Goal: Information Seeking & Learning: Learn about a topic

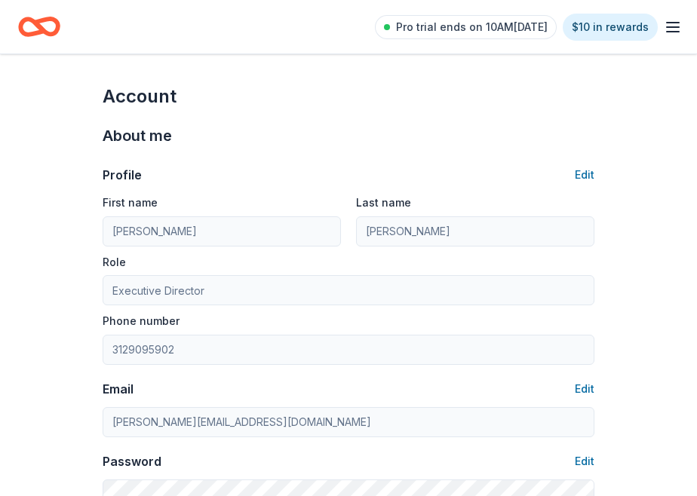
click at [671, 24] on icon "button" at bounding box center [673, 27] width 18 height 18
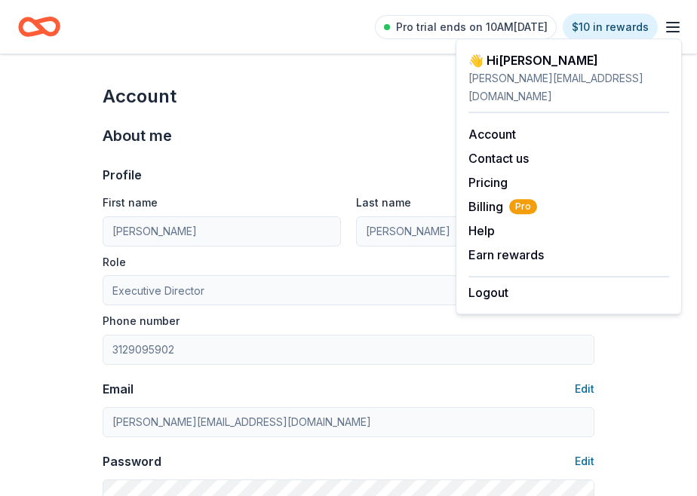
click at [497, 60] on div "👋 Hi Barbara" at bounding box center [568, 60] width 201 height 18
click at [129, 103] on div "Account" at bounding box center [349, 96] width 492 height 24
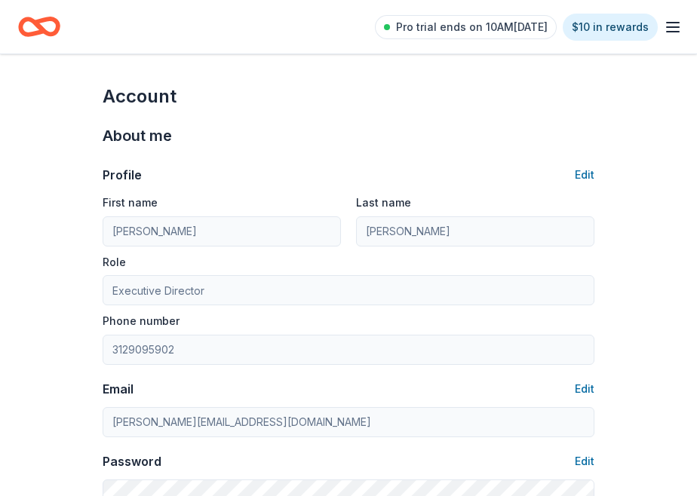
click at [33, 26] on icon "Home" at bounding box center [39, 26] width 42 height 35
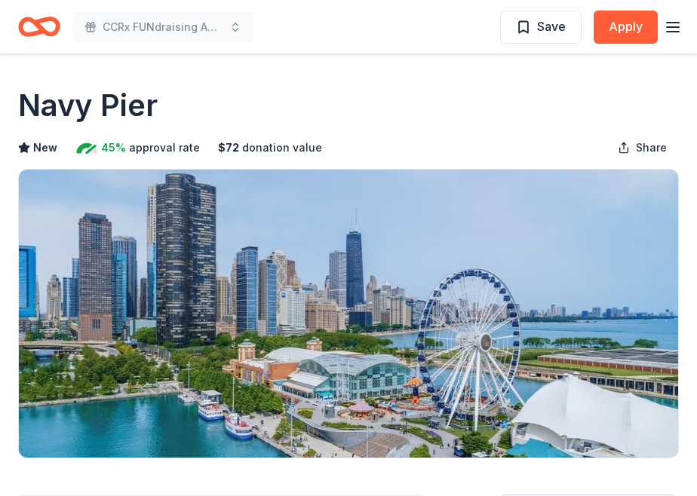
click at [671, 23] on line "button" at bounding box center [673, 23] width 12 height 0
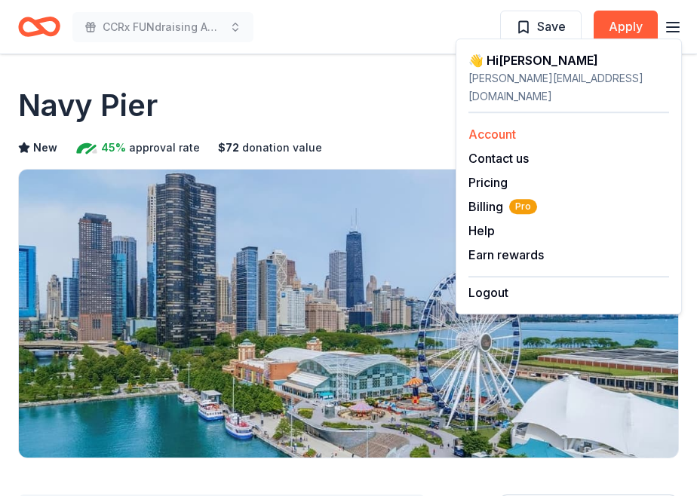
click at [488, 127] on link "Account" at bounding box center [492, 134] width 48 height 15
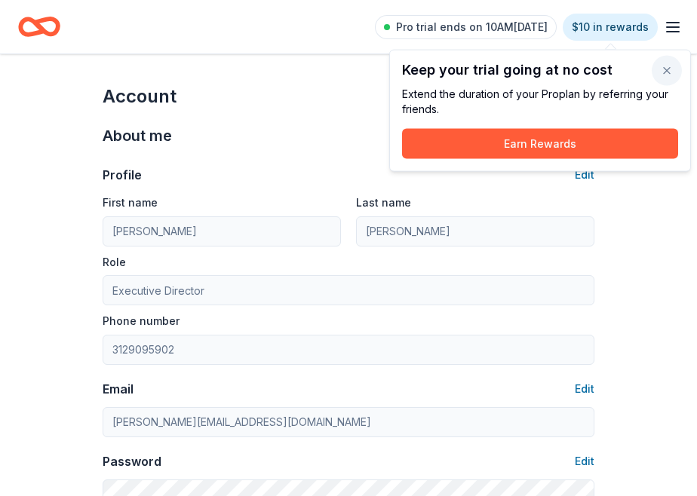
click at [664, 69] on button "button" at bounding box center [667, 71] width 30 height 30
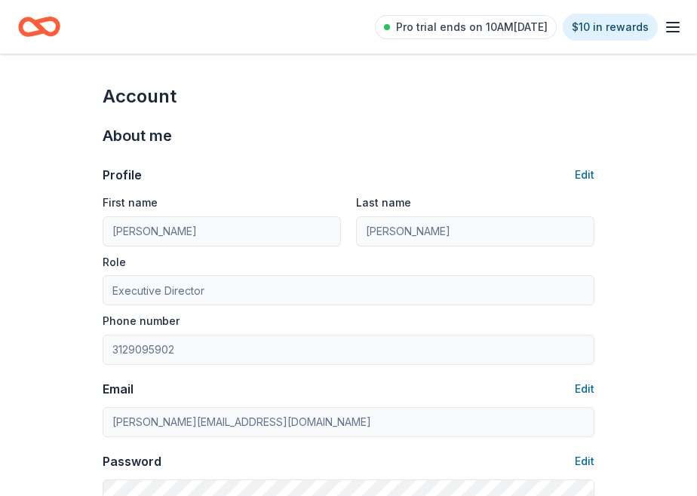
click at [672, 19] on icon "button" at bounding box center [673, 27] width 18 height 18
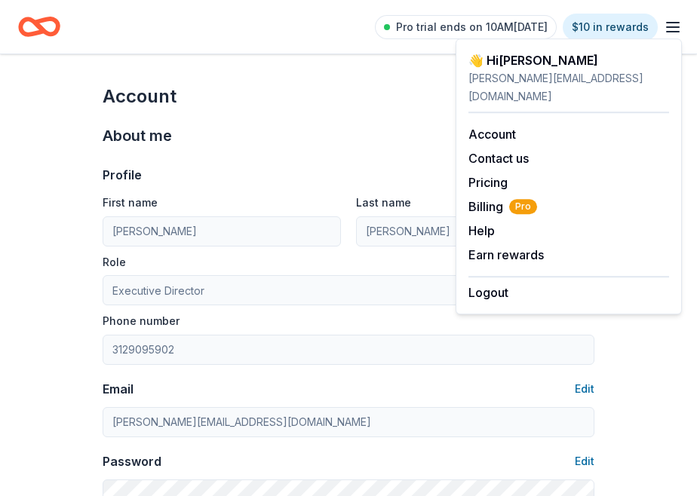
click at [293, 118] on div "About me Profile Edit First name Barbara Last name Koenen Role Executive Direct…" at bounding box center [349, 317] width 492 height 416
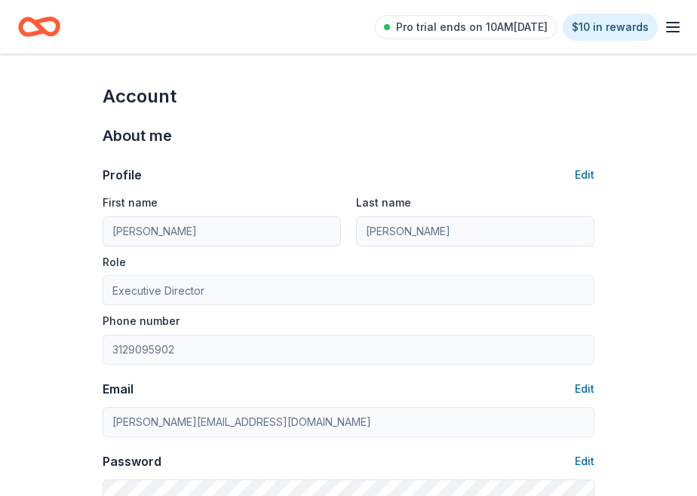
click at [34, 29] on icon "Home" at bounding box center [39, 26] width 42 height 35
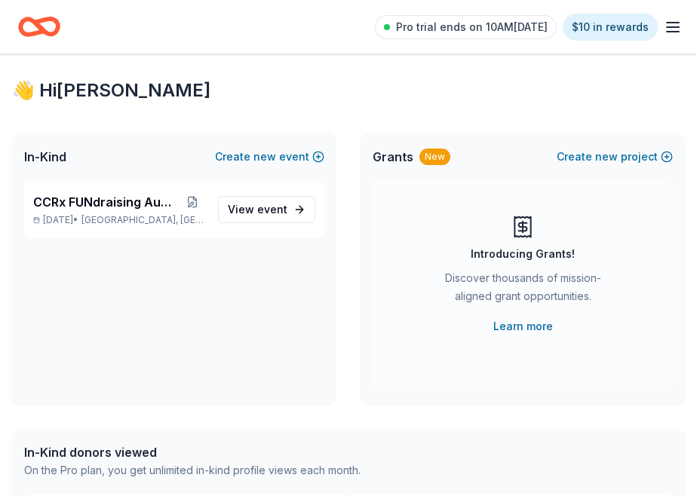
click at [305, 23] on div "Pro trial ends on 10AM, 10/2 $10 in rewards" at bounding box center [348, 26] width 661 height 35
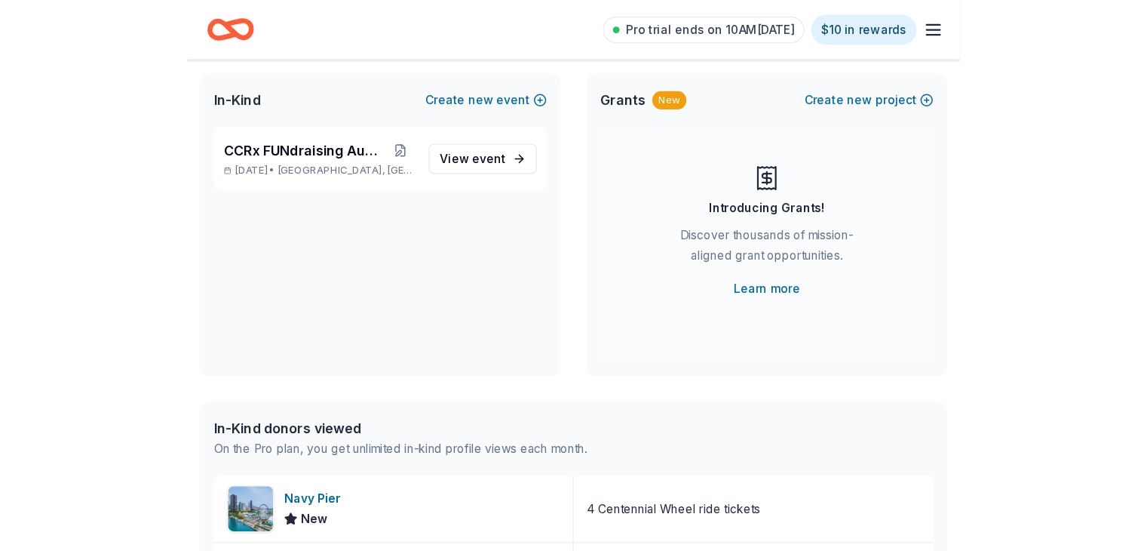
scroll to position [69, 0]
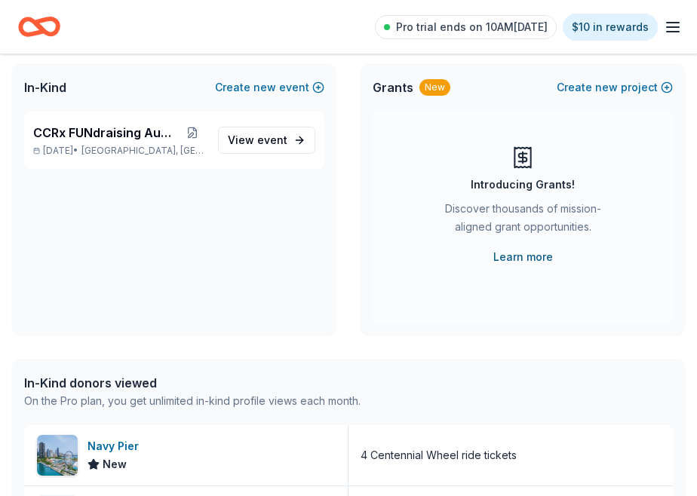
click at [516, 257] on link "Learn more" at bounding box center [523, 257] width 60 height 18
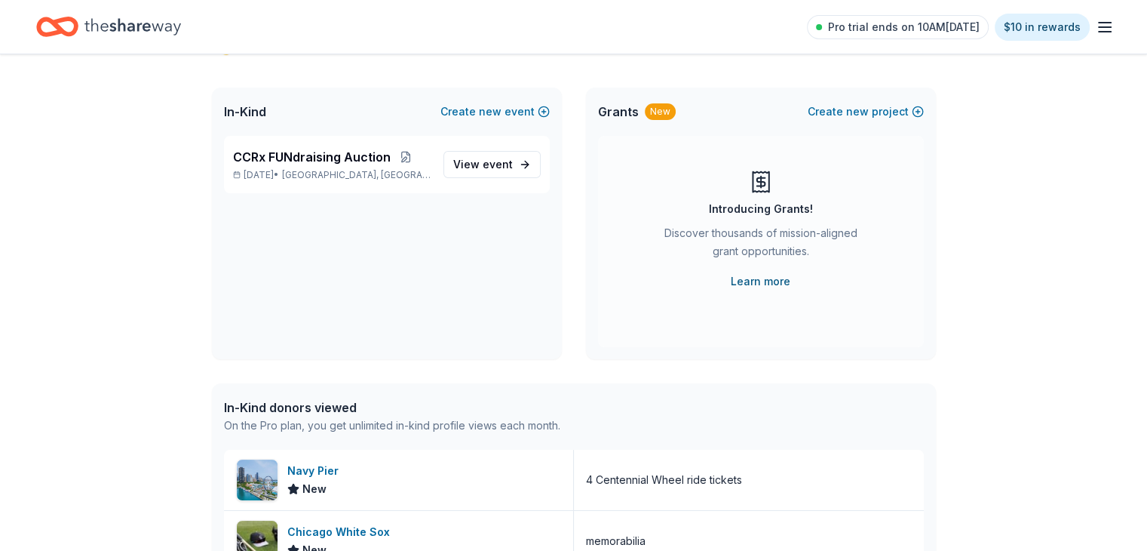
click at [696, 280] on link "Learn more" at bounding box center [761, 281] width 60 height 18
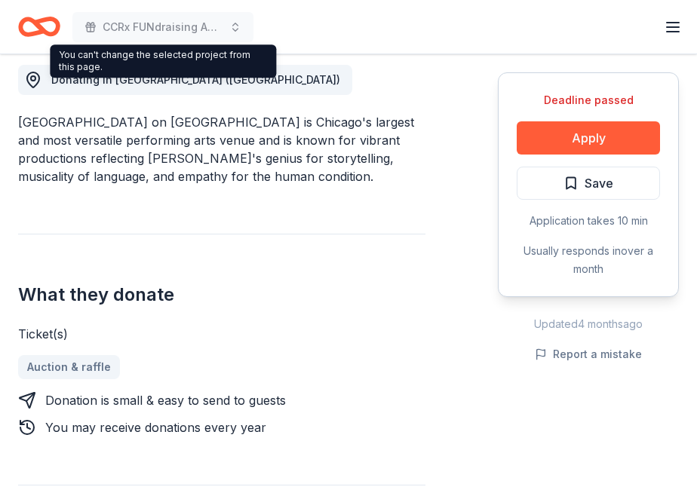
scroll to position [430, 0]
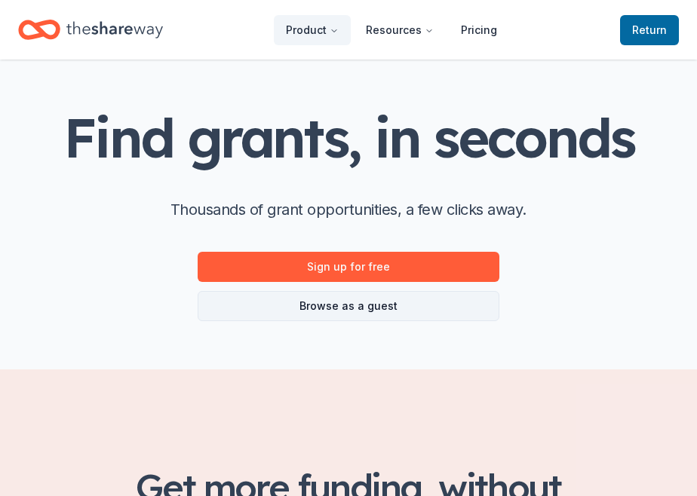
click at [343, 306] on link "Browse as a guest" at bounding box center [349, 306] width 302 height 30
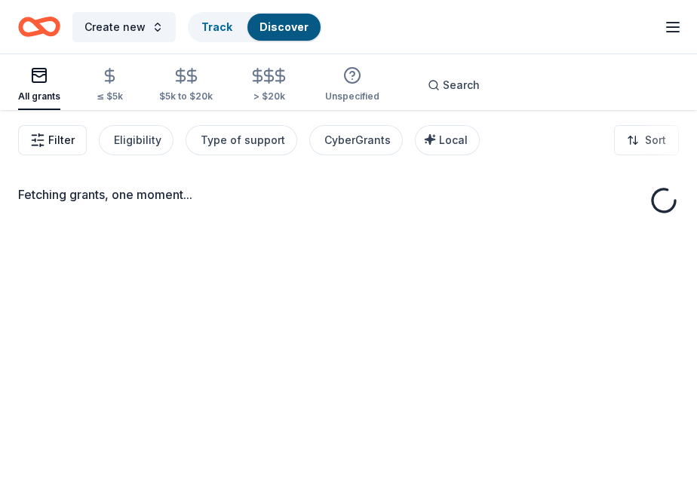
click at [45, 140] on icon "button" at bounding box center [37, 140] width 15 height 15
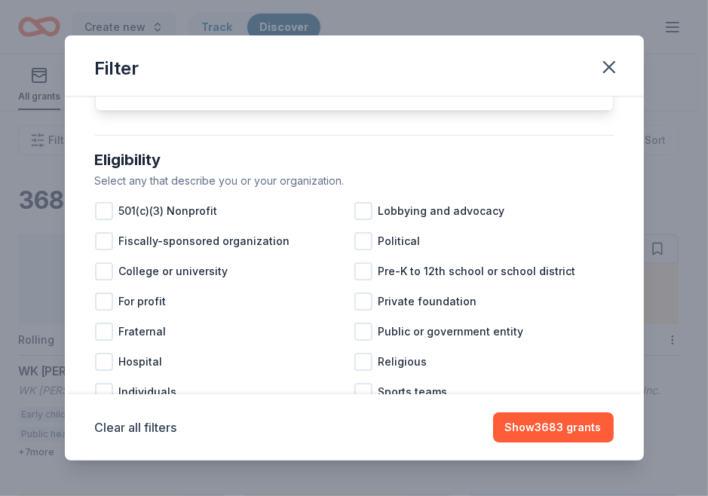
scroll to position [165, 0]
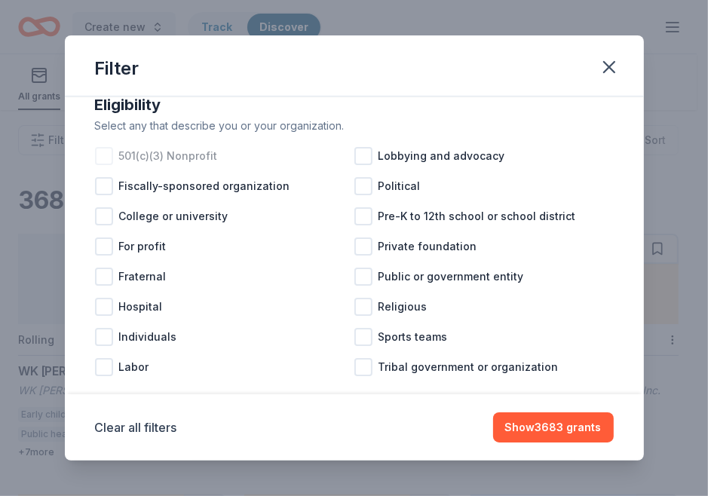
click at [103, 165] on div at bounding box center [104, 156] width 18 height 18
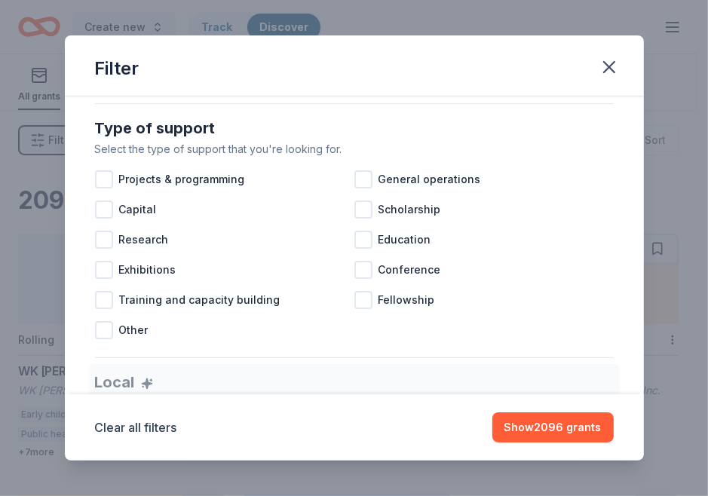
scroll to position [601, 0]
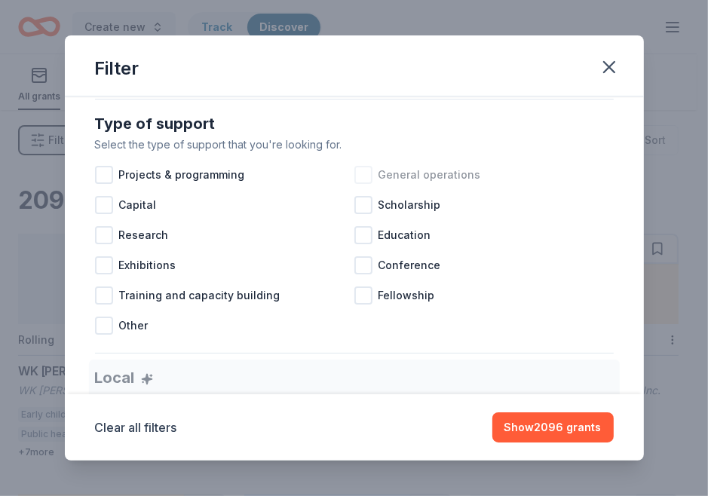
click at [359, 182] on div at bounding box center [364, 175] width 18 height 18
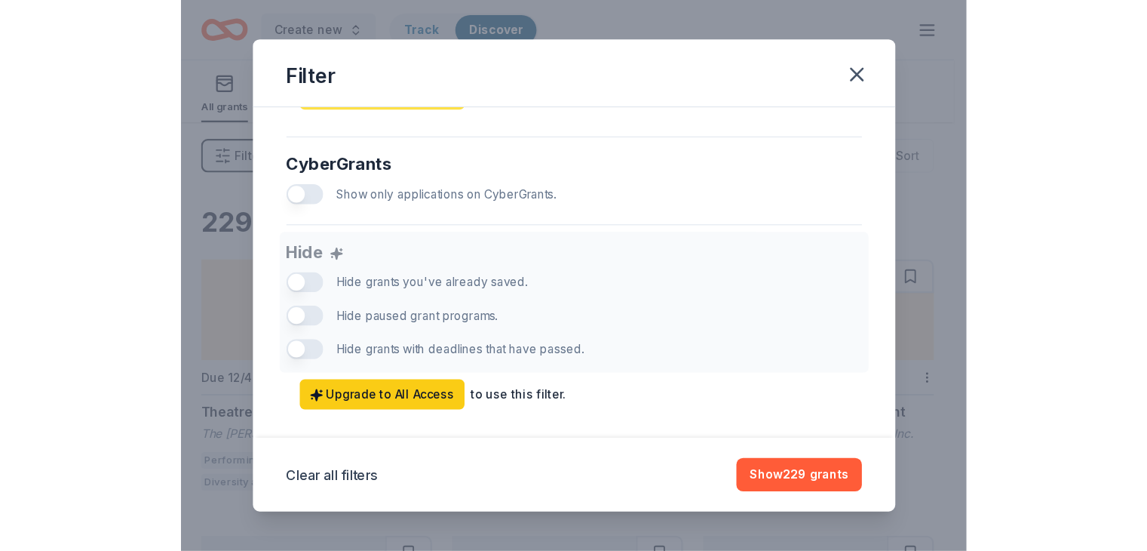
scroll to position [998, 0]
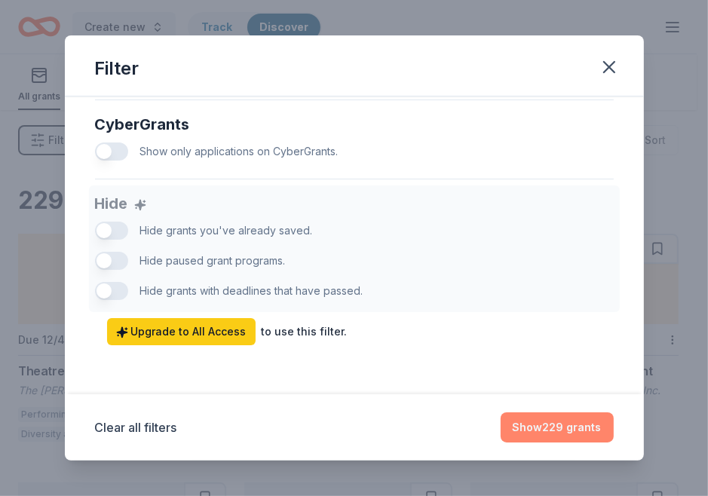
click at [542, 425] on button "Show 229 grants" at bounding box center [557, 428] width 113 height 30
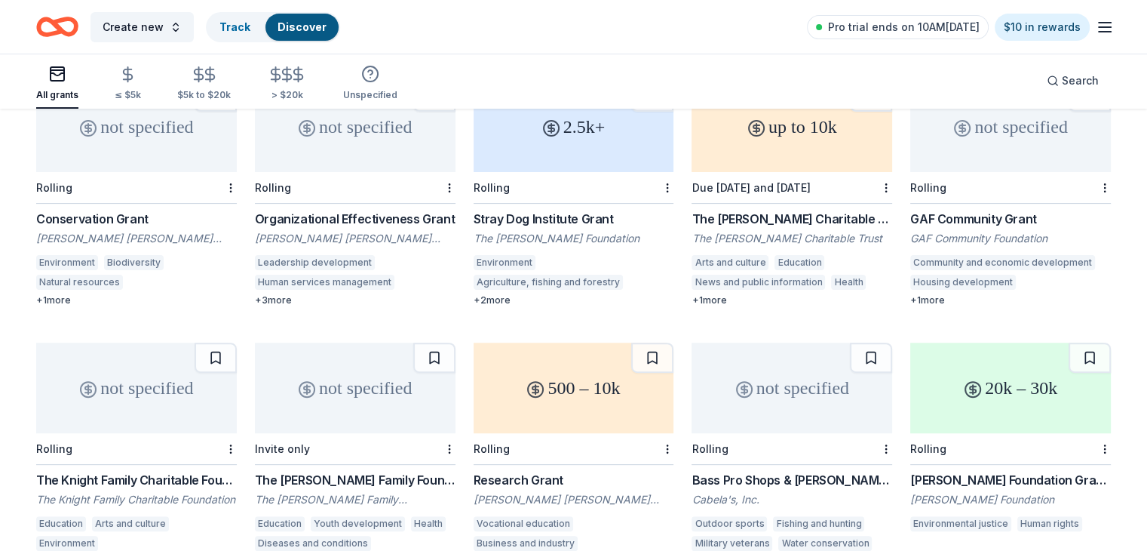
scroll to position [437, 0]
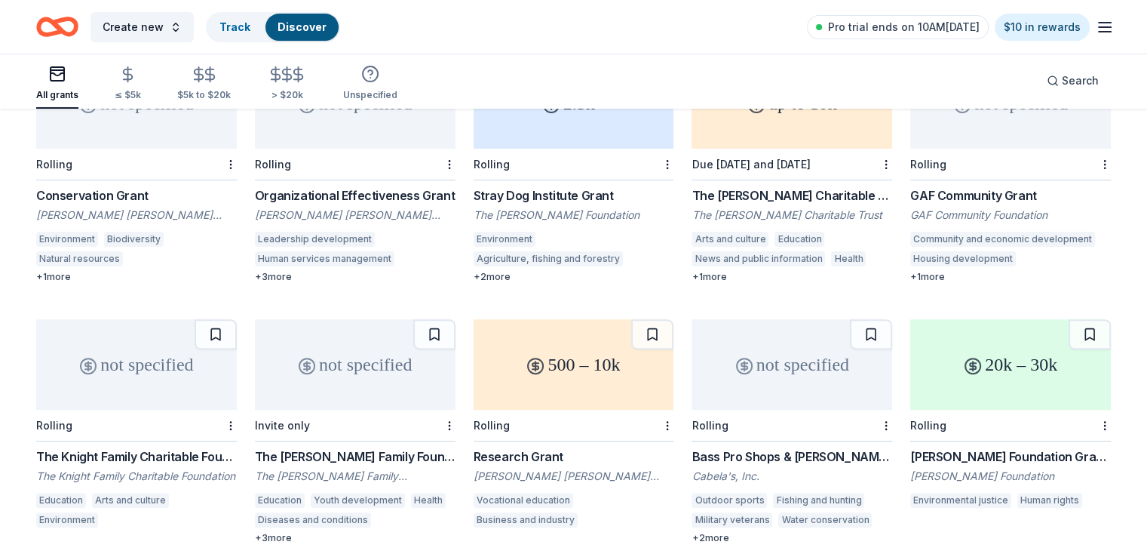
click at [696, 191] on div "The Cowles Charitable Trust Grant" at bounding box center [792, 195] width 201 height 18
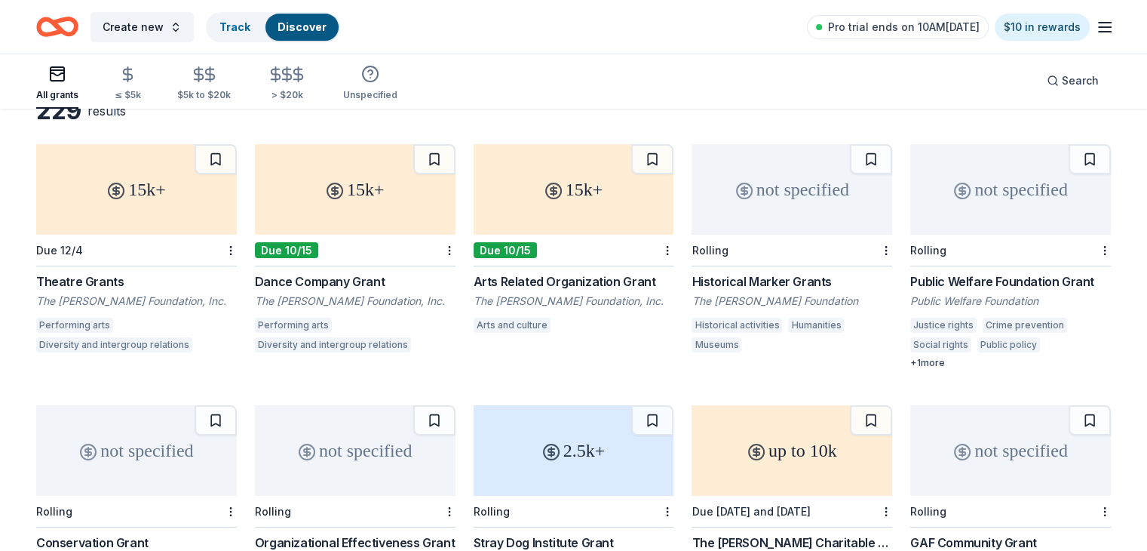
scroll to position [0, 0]
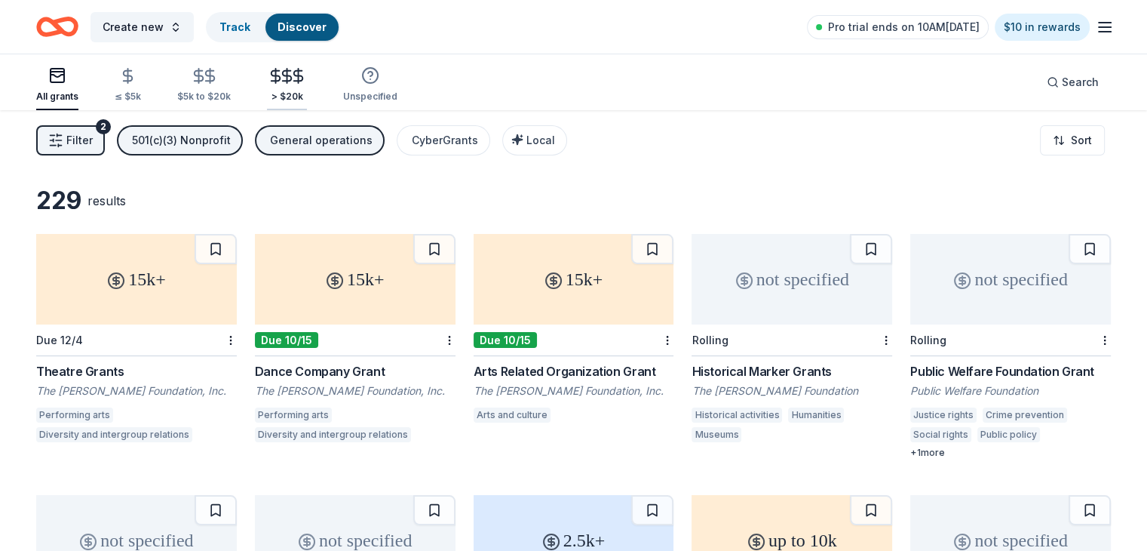
click at [296, 73] on icon "button" at bounding box center [286, 75] width 17 height 17
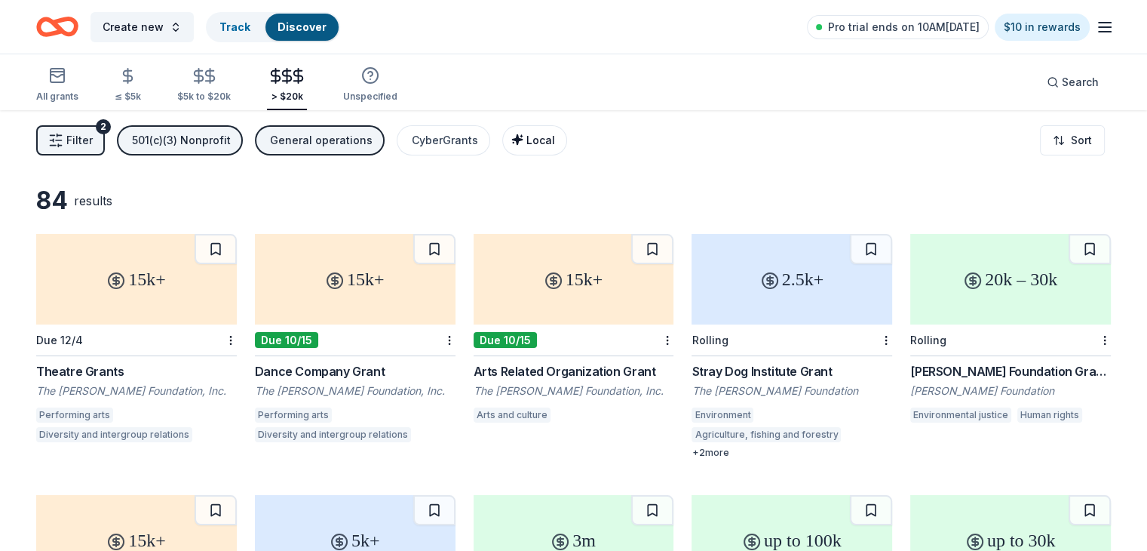
click at [545, 140] on span "Local" at bounding box center [541, 140] width 29 height 13
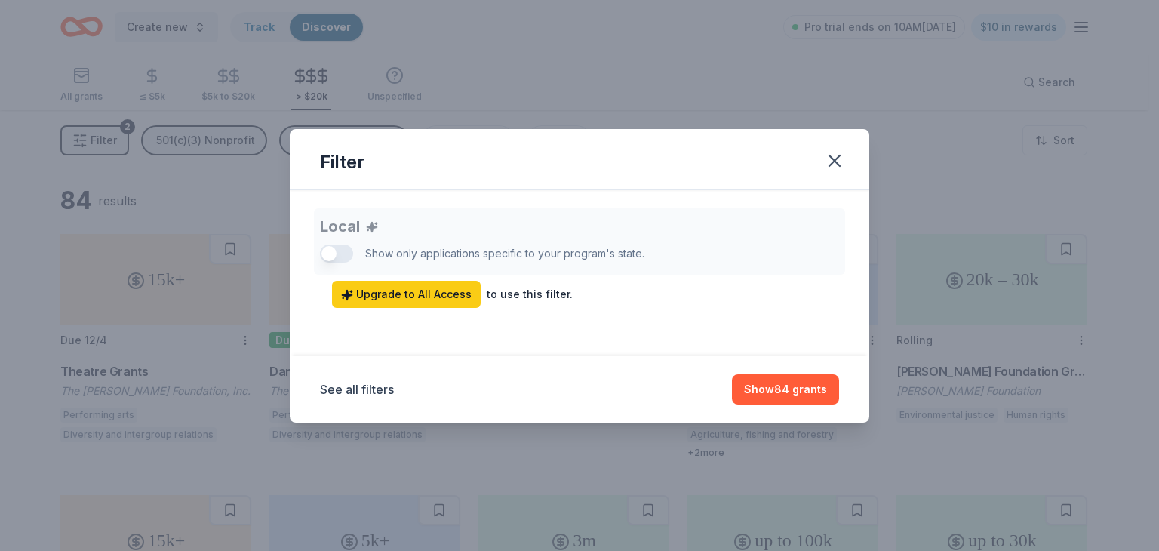
click at [344, 251] on div "Local Show only applications specific to your program's state. Upgrade to All A…" at bounding box center [579, 258] width 519 height 100
click at [380, 292] on span "Upgrade to All Access" at bounding box center [406, 294] width 131 height 18
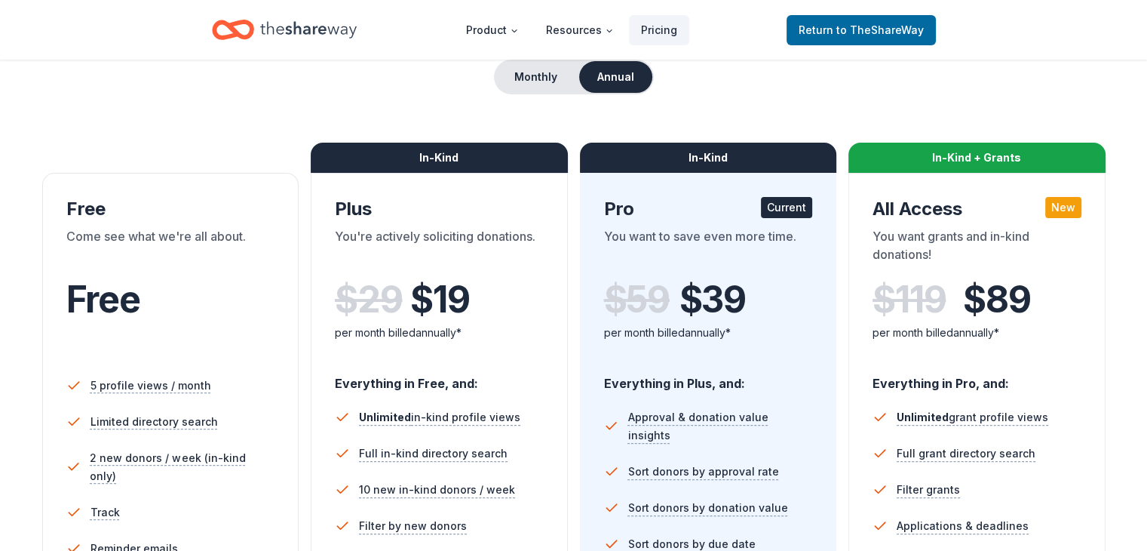
scroll to position [165, 0]
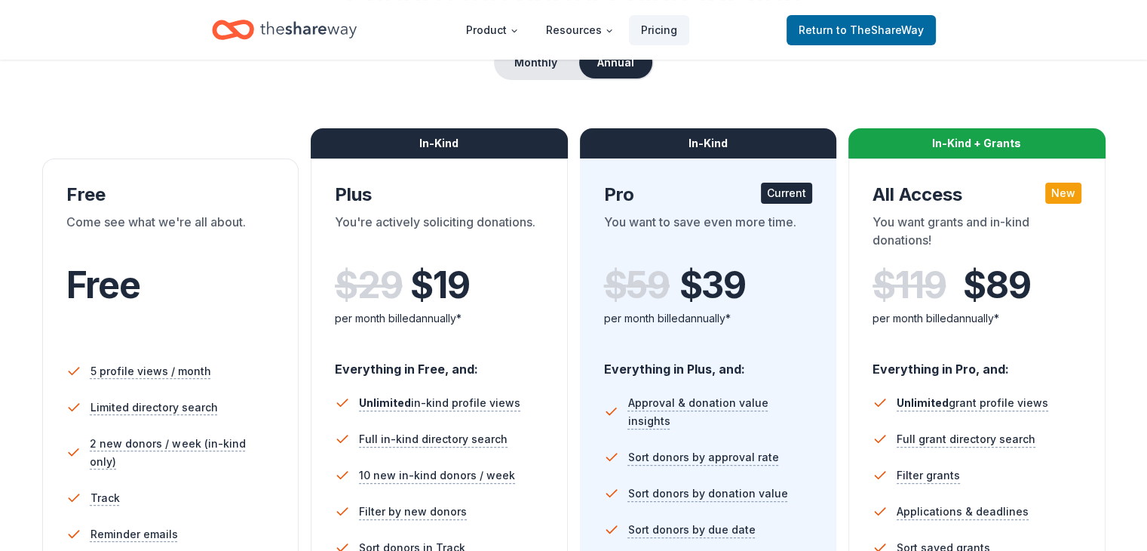
click at [651, 260] on div "$ 59 $ 39 per month billed annually*" at bounding box center [708, 301] width 209 height 92
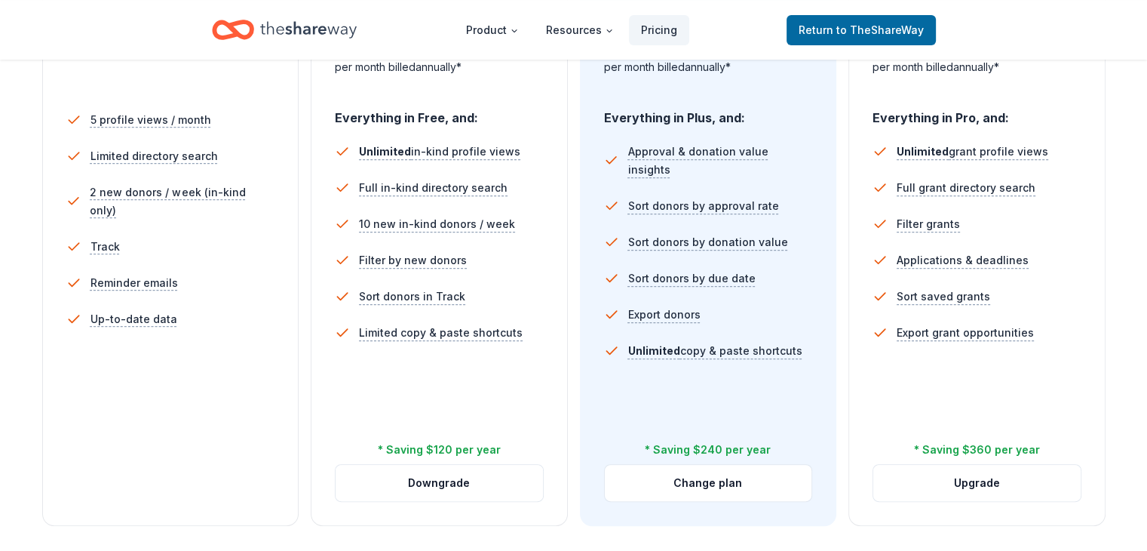
scroll to position [413, 0]
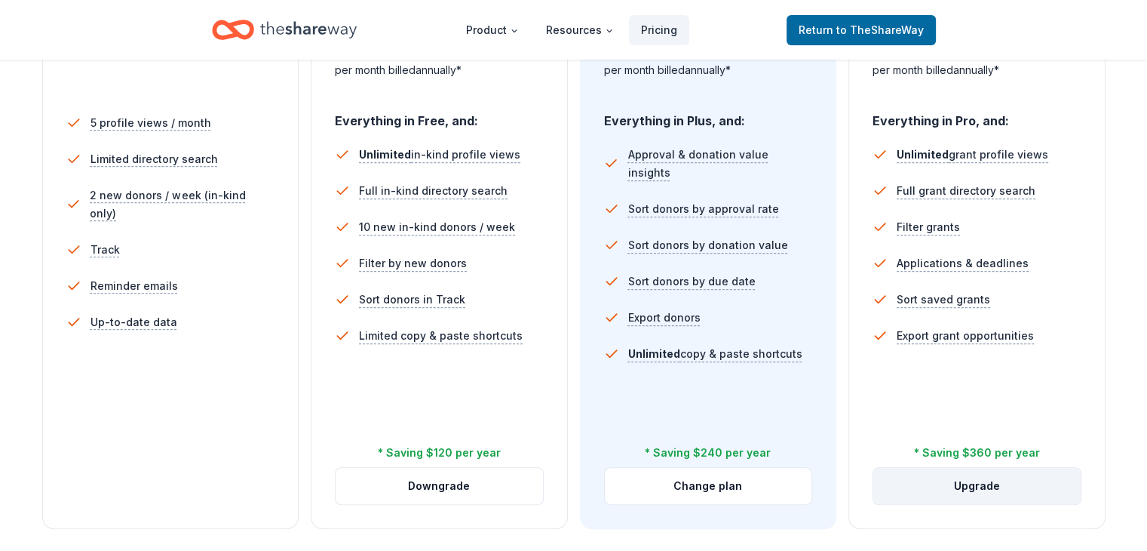
click at [696, 468] on button "Upgrade" at bounding box center [977, 486] width 207 height 36
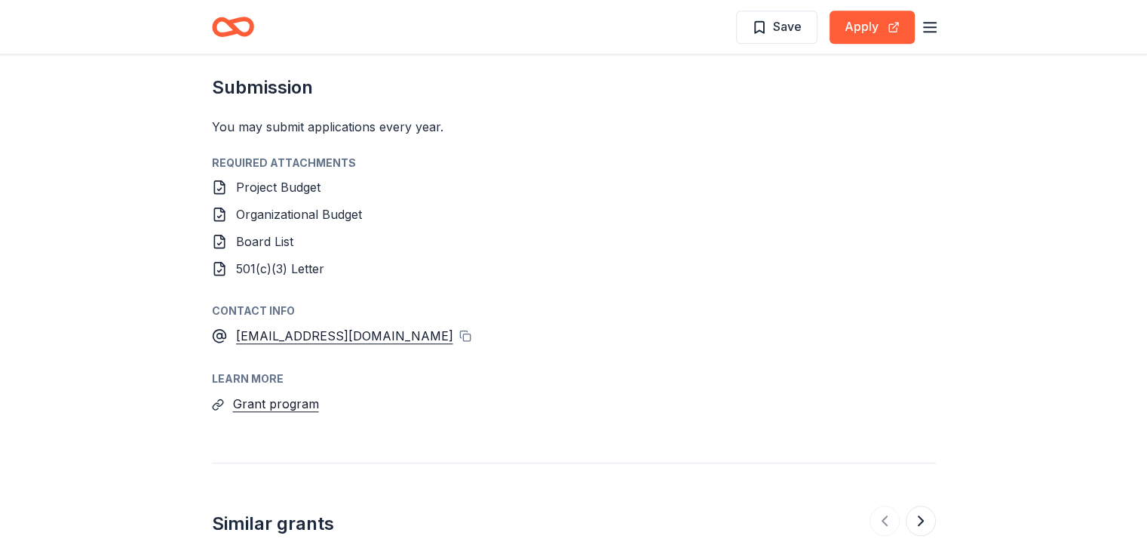
scroll to position [1197, 0]
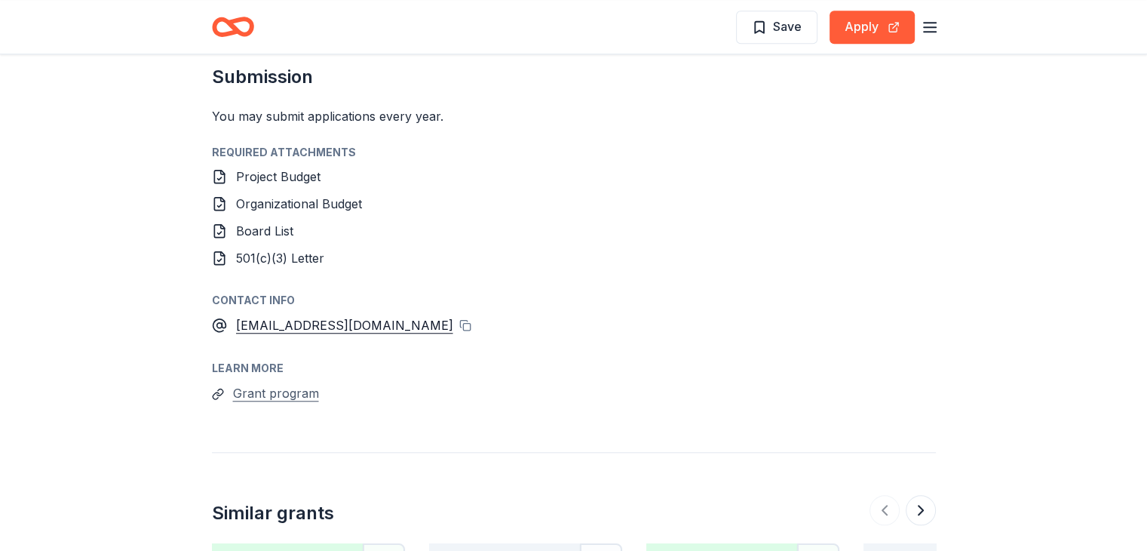
click at [260, 392] on button "Grant program" at bounding box center [276, 393] width 86 height 20
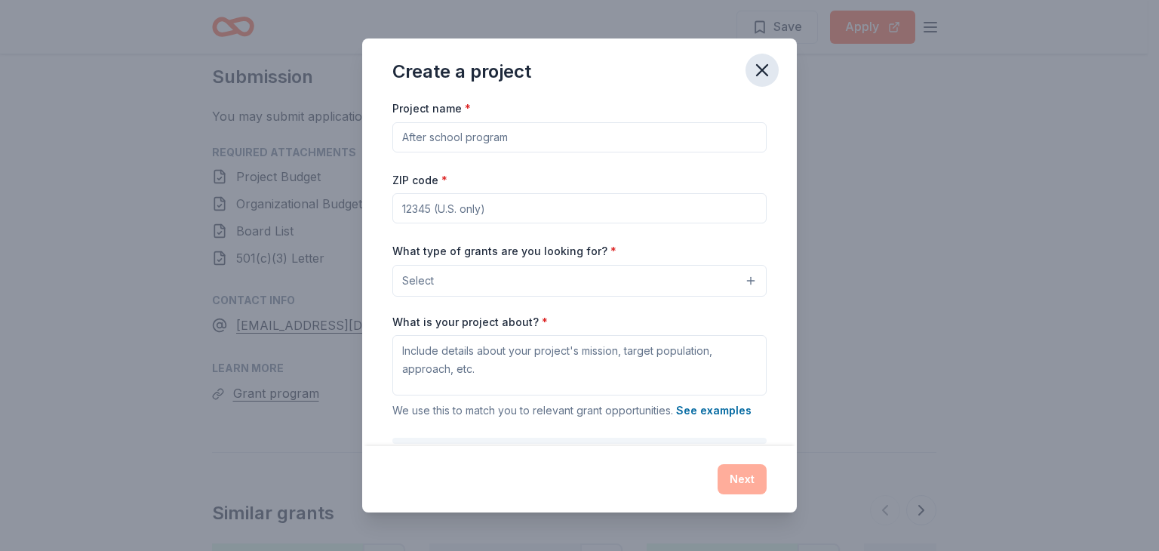
click at [759, 66] on icon "button" at bounding box center [762, 70] width 11 height 11
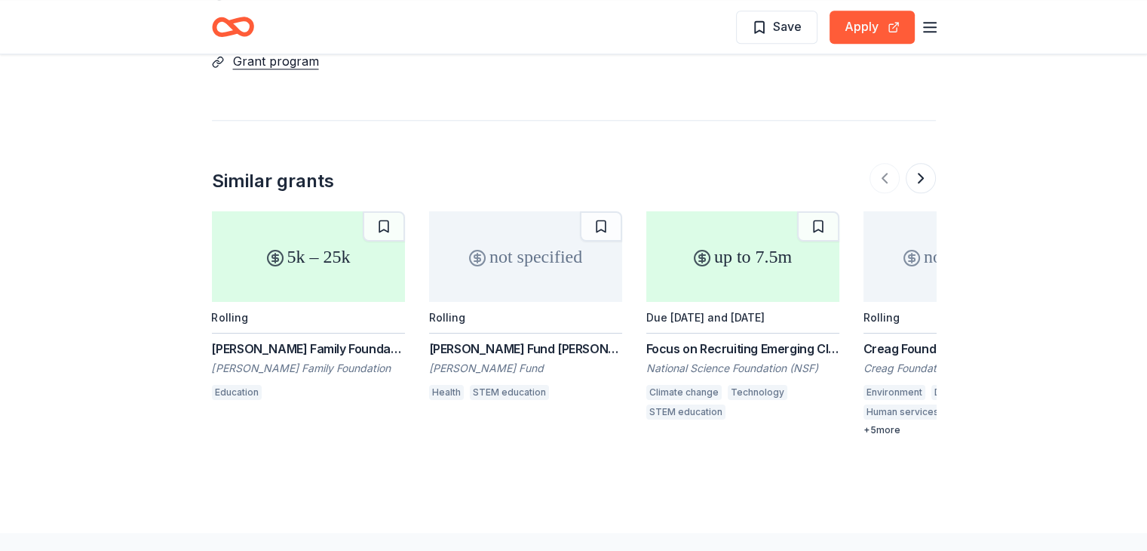
scroll to position [1527, 0]
click at [924, 167] on button at bounding box center [921, 179] width 30 height 30
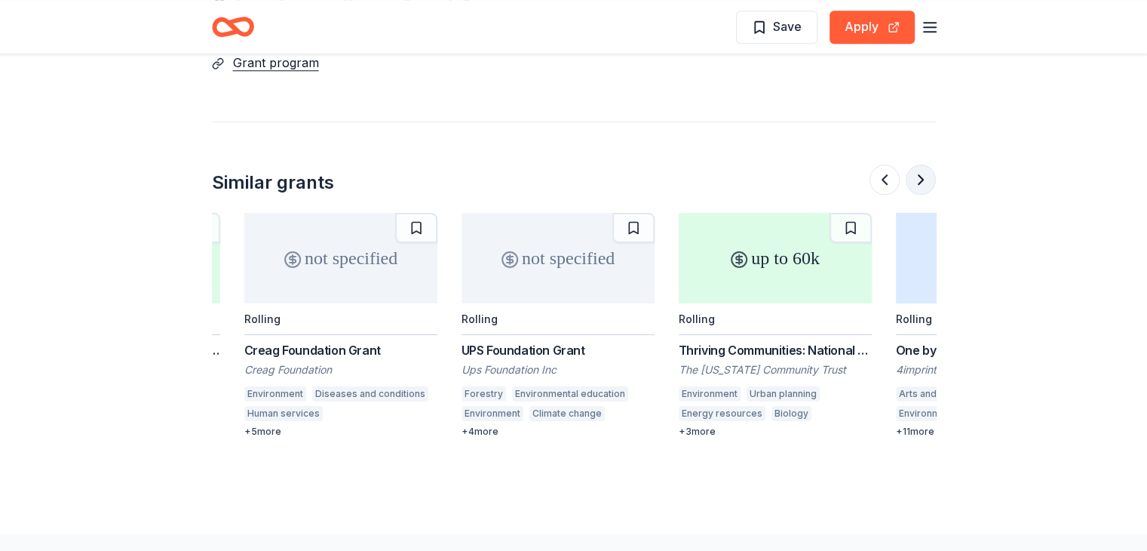
click at [924, 167] on button at bounding box center [921, 179] width 30 height 30
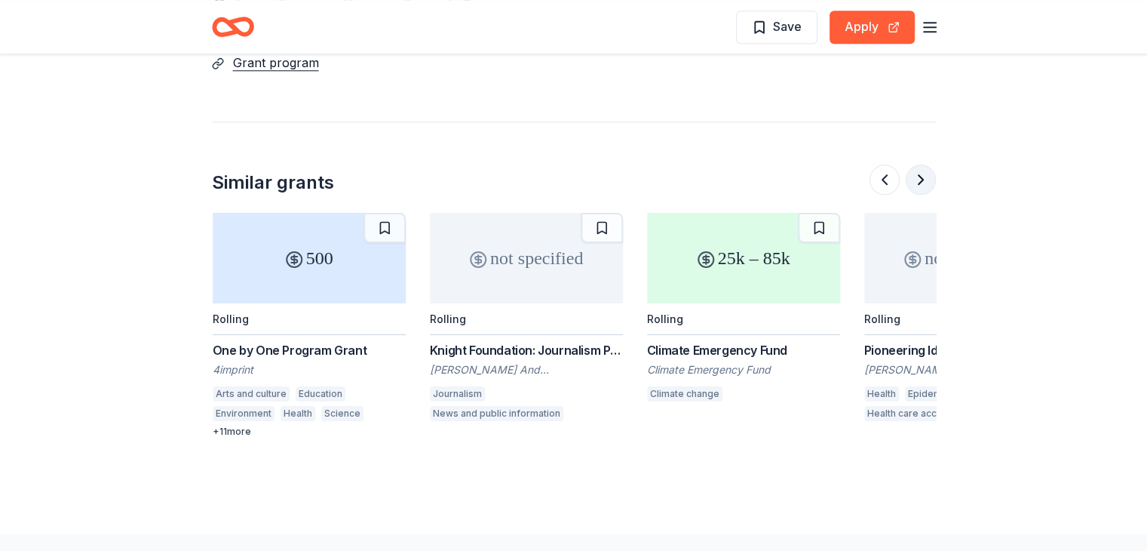
scroll to position [0, 1304]
click at [879, 176] on button at bounding box center [885, 179] width 30 height 30
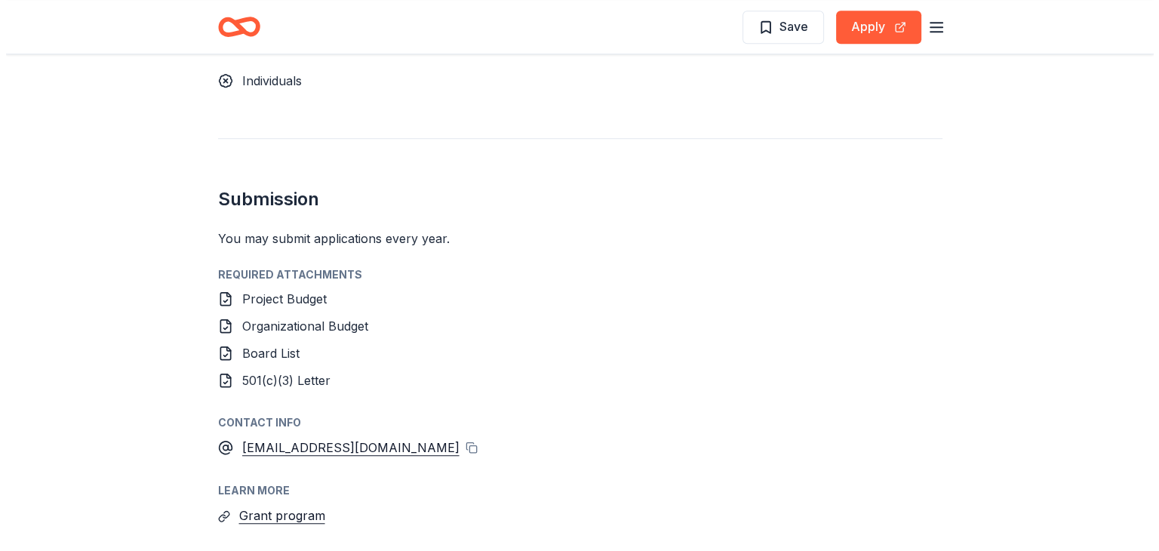
scroll to position [1074, 0]
click at [269, 515] on button "Grant program" at bounding box center [276, 515] width 86 height 20
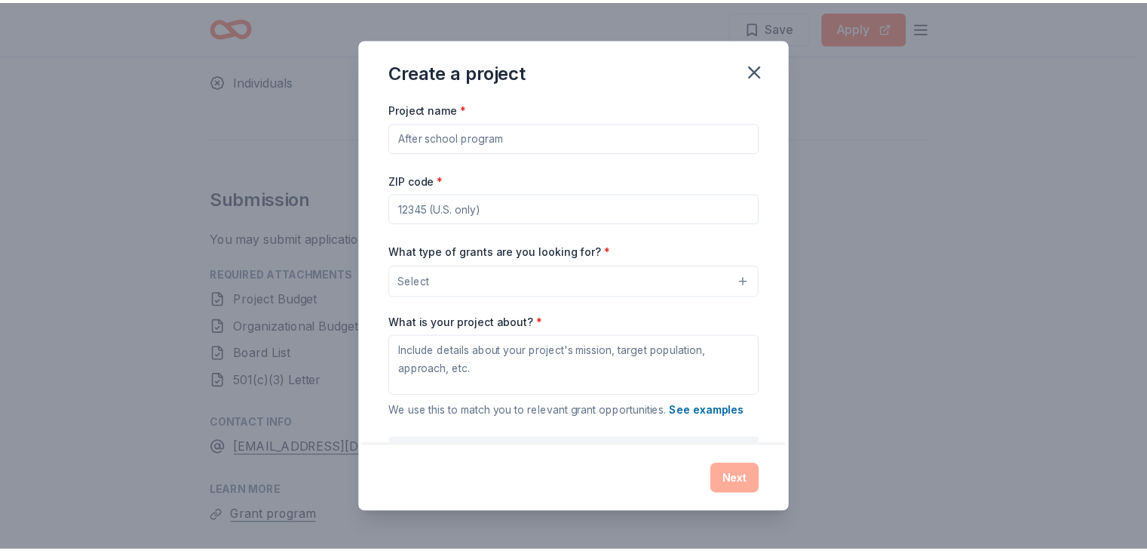
scroll to position [91, 0]
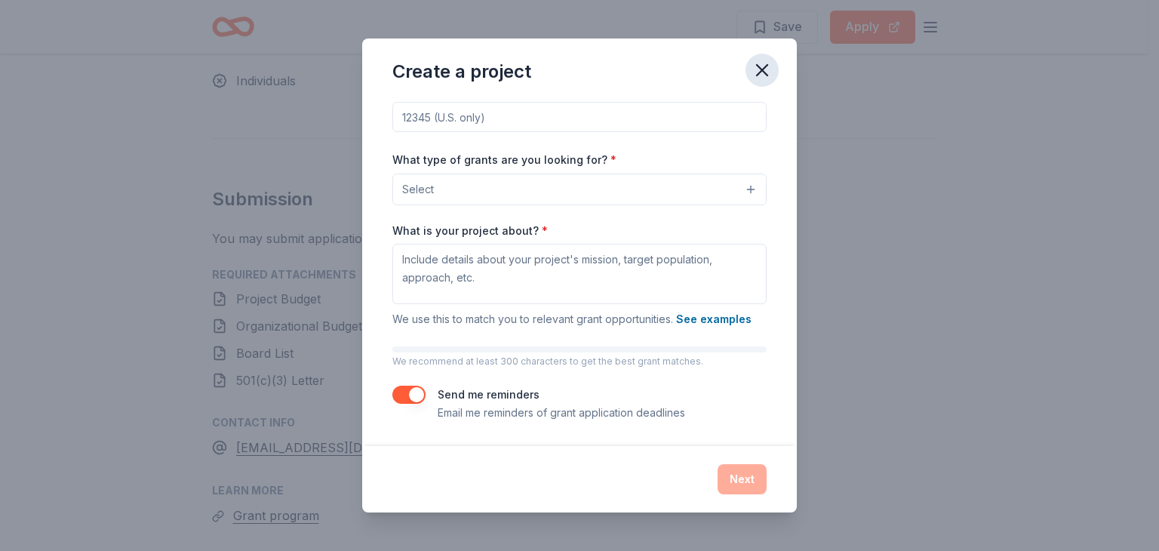
click at [760, 66] on icon "button" at bounding box center [761, 70] width 21 height 21
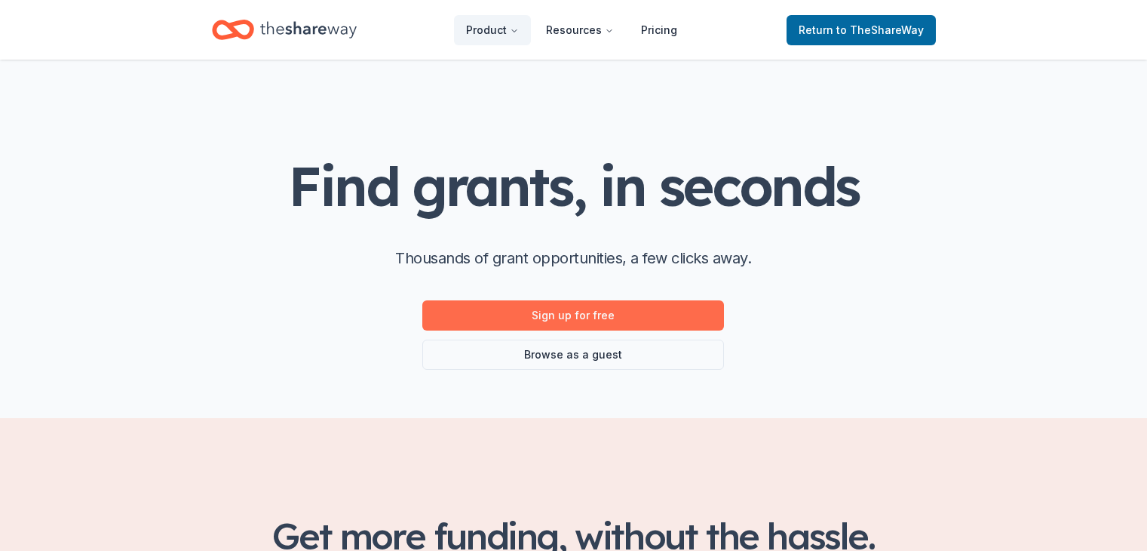
scroll to position [35, 0]
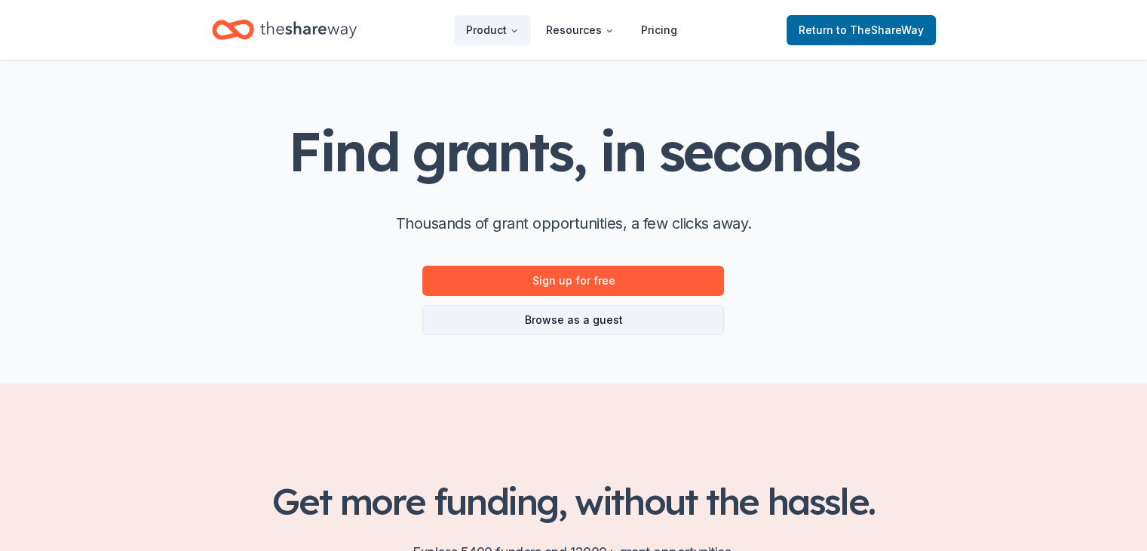
click at [567, 317] on link "Browse as a guest" at bounding box center [573, 320] width 302 height 30
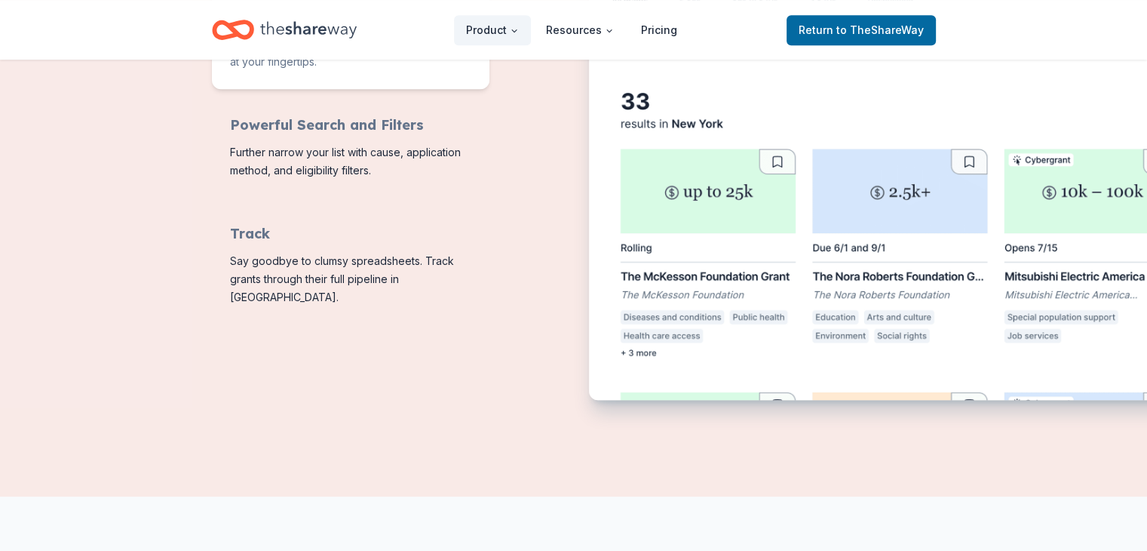
scroll to position [745, 0]
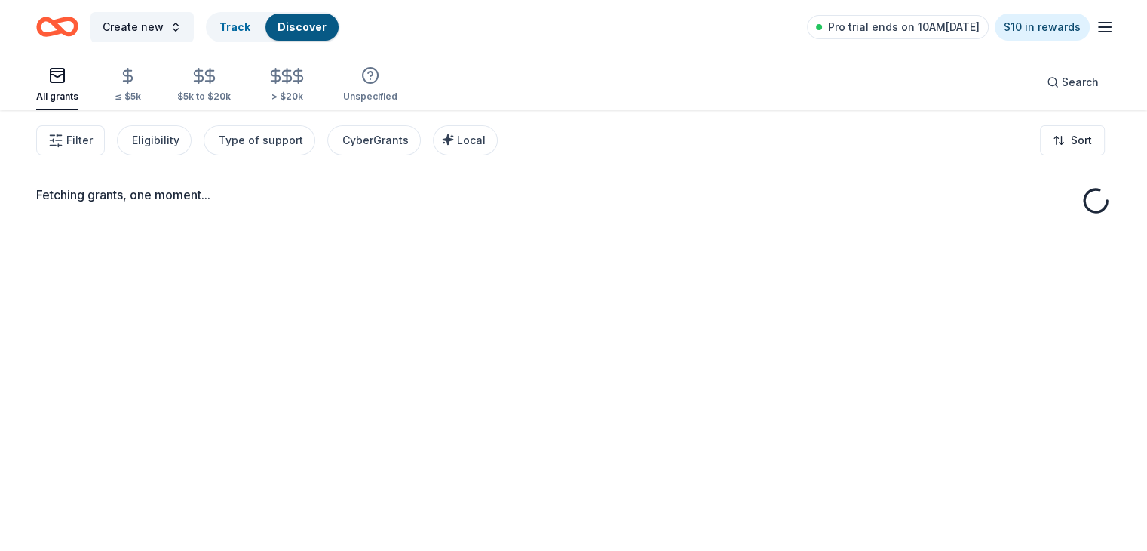
click at [567, 317] on div "Fetching grants, one moment..." at bounding box center [573, 385] width 1147 height 551
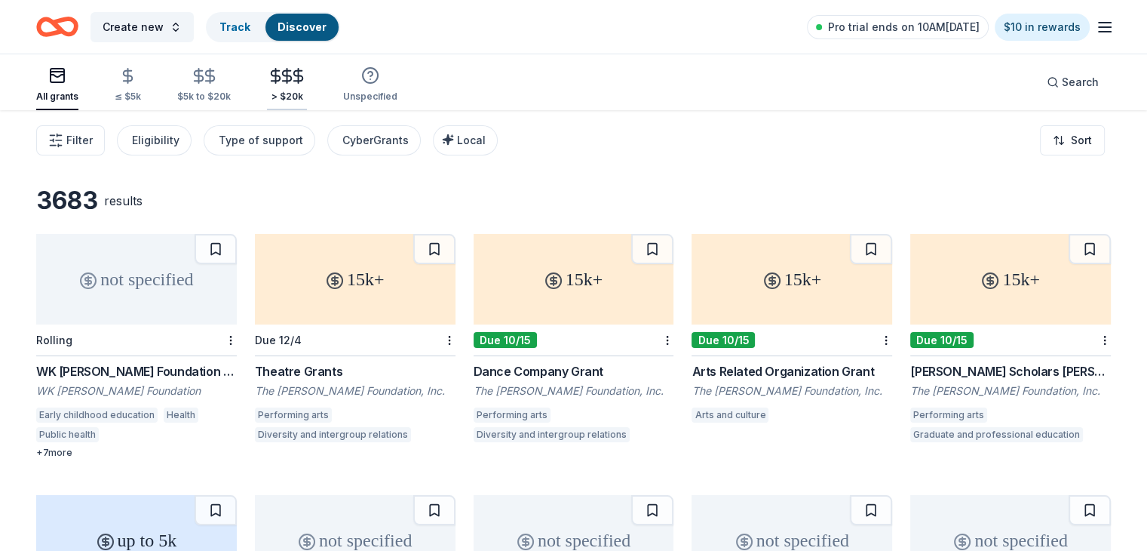
click at [296, 76] on icon "button" at bounding box center [286, 75] width 17 height 17
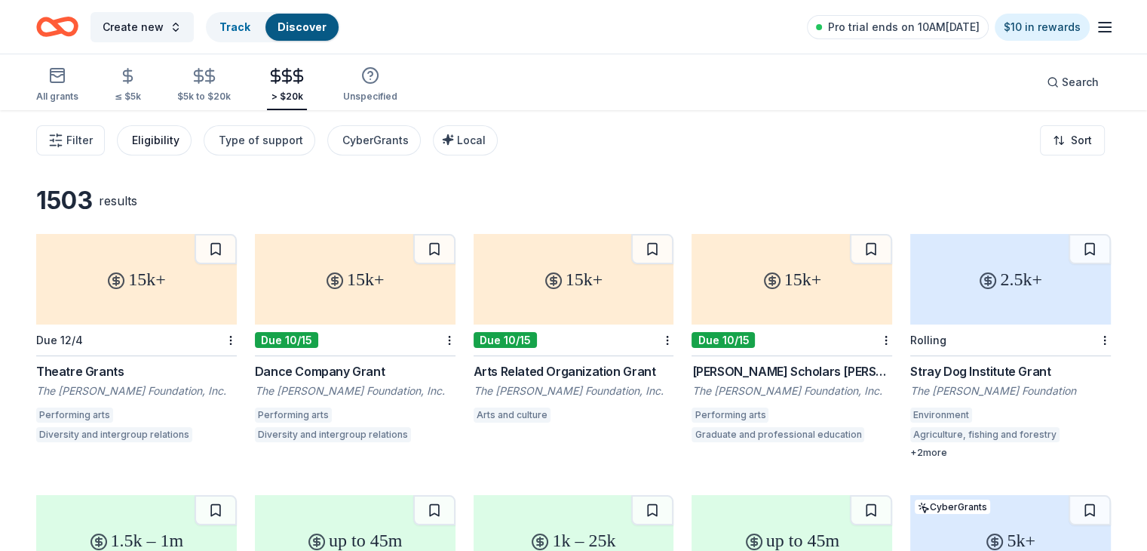
click at [178, 137] on div "Eligibility" at bounding box center [156, 140] width 48 height 18
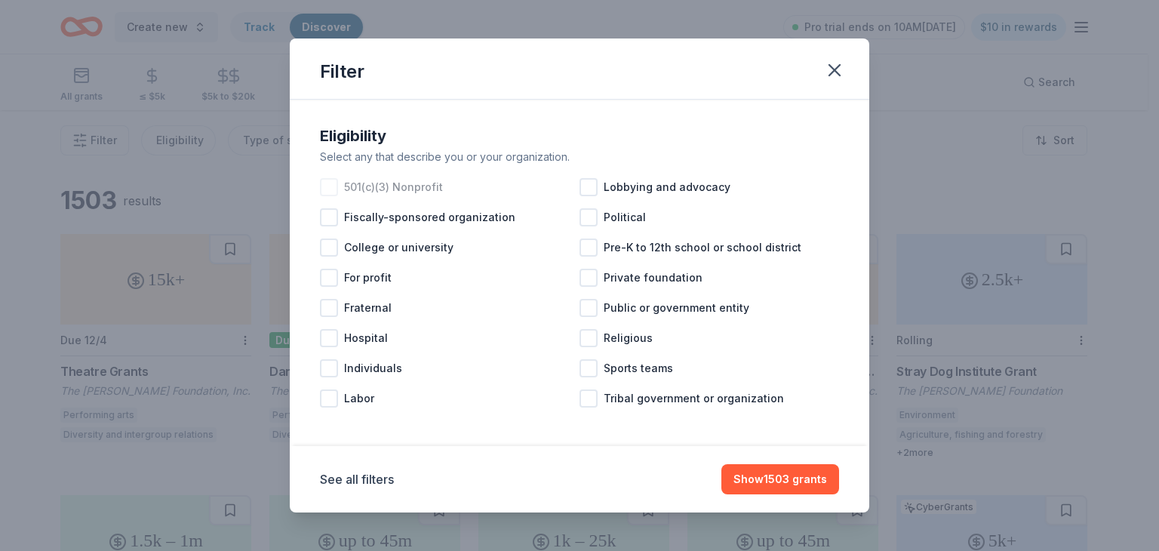
click at [328, 183] on div at bounding box center [329, 187] width 18 height 18
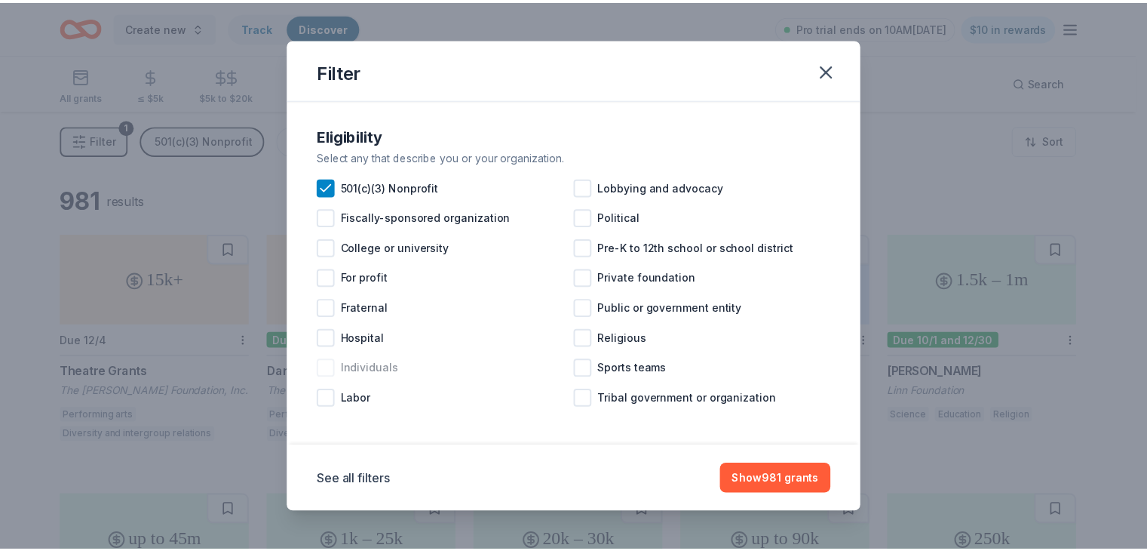
scroll to position [3, 0]
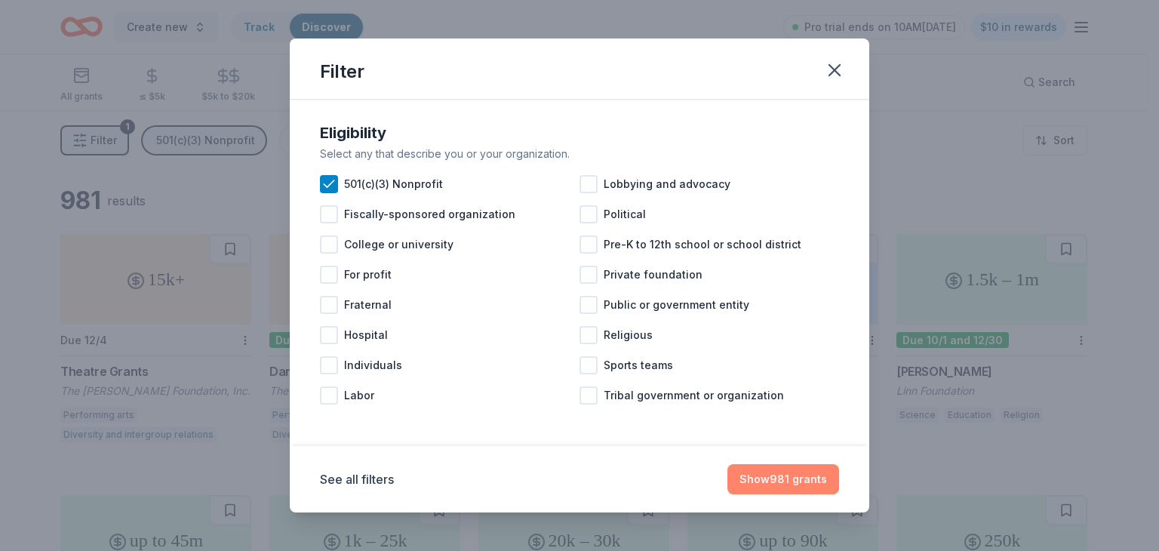
click at [770, 477] on button "Show 981 grants" at bounding box center [783, 479] width 112 height 30
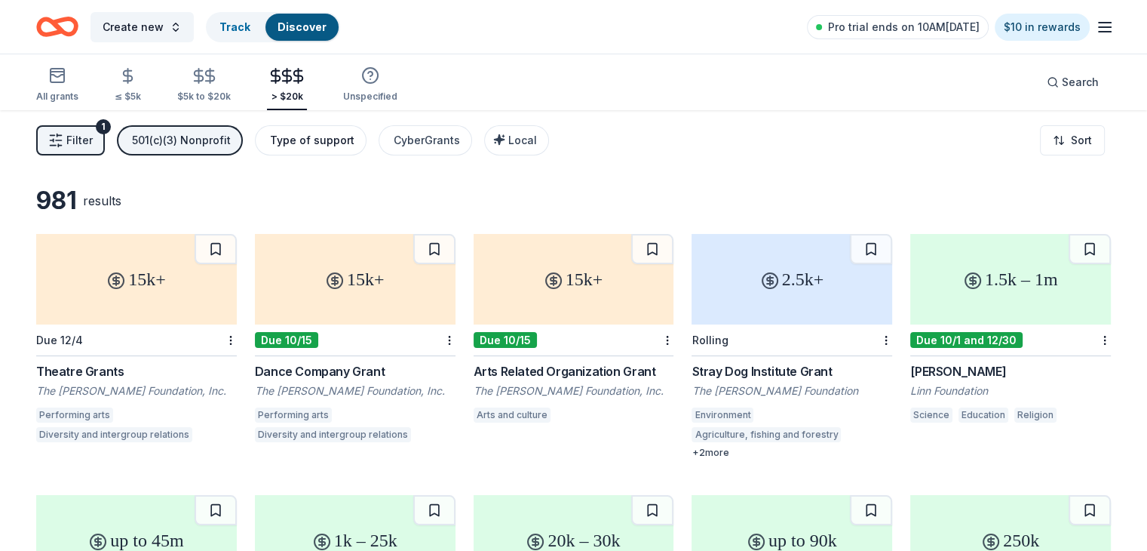
click at [323, 134] on div "Type of support" at bounding box center [312, 140] width 84 height 18
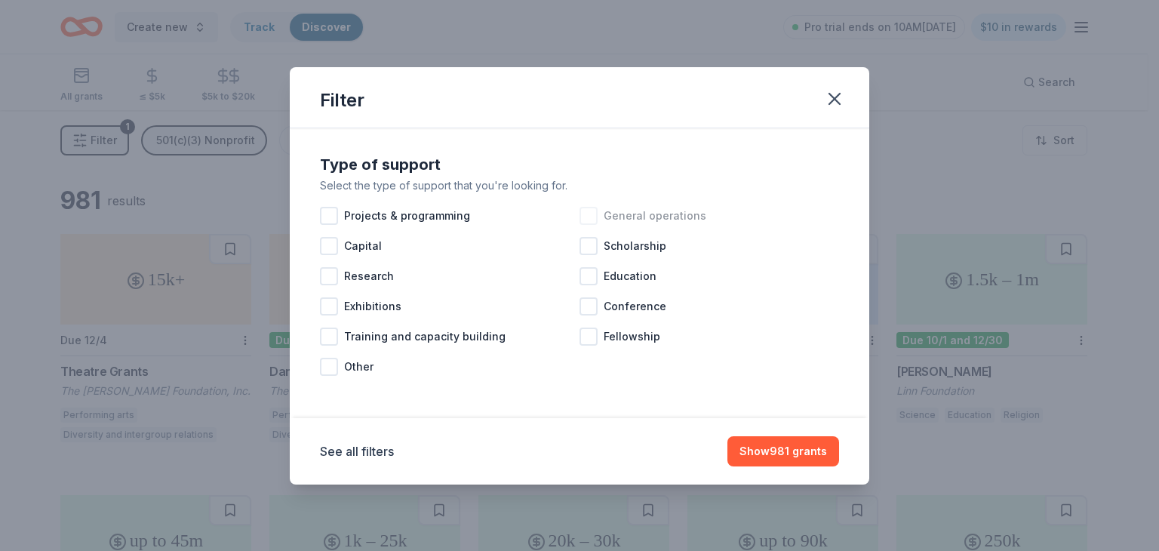
click at [592, 213] on div at bounding box center [588, 216] width 18 height 18
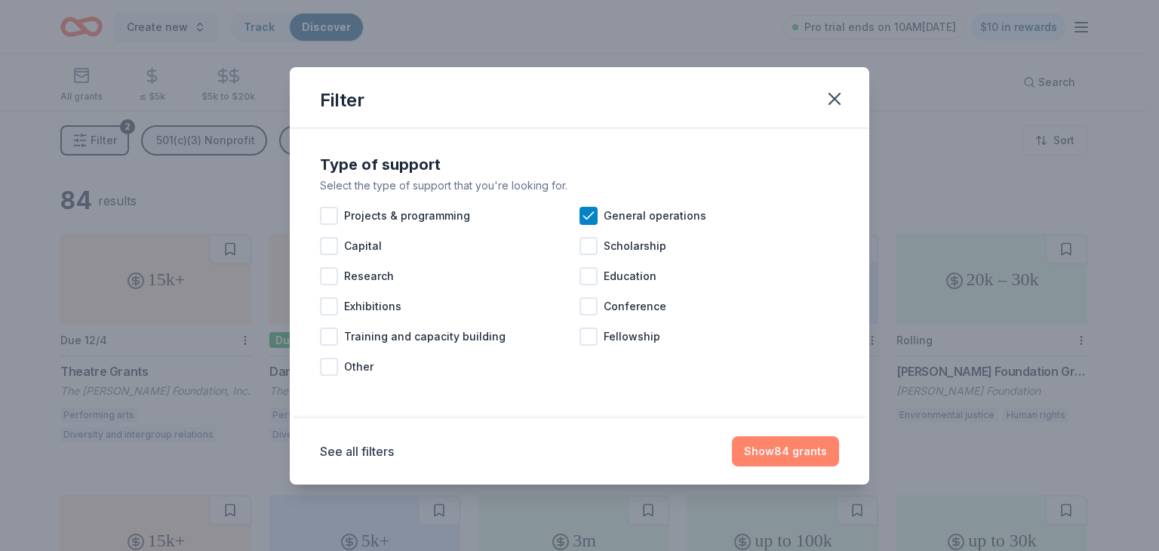
click at [776, 450] on button "Show 84 grants" at bounding box center [785, 451] width 107 height 30
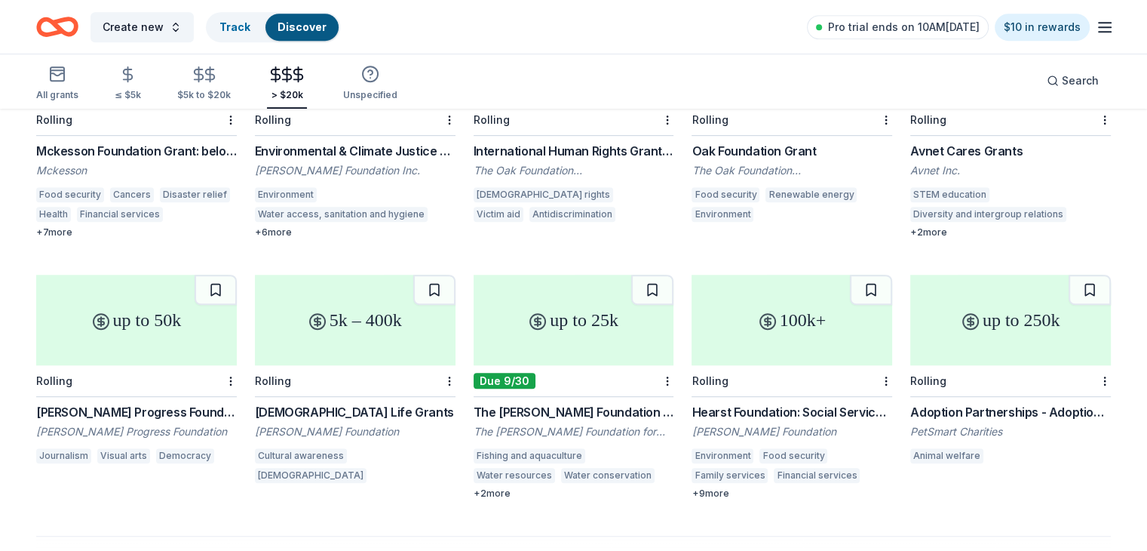
scroll to position [729, 0]
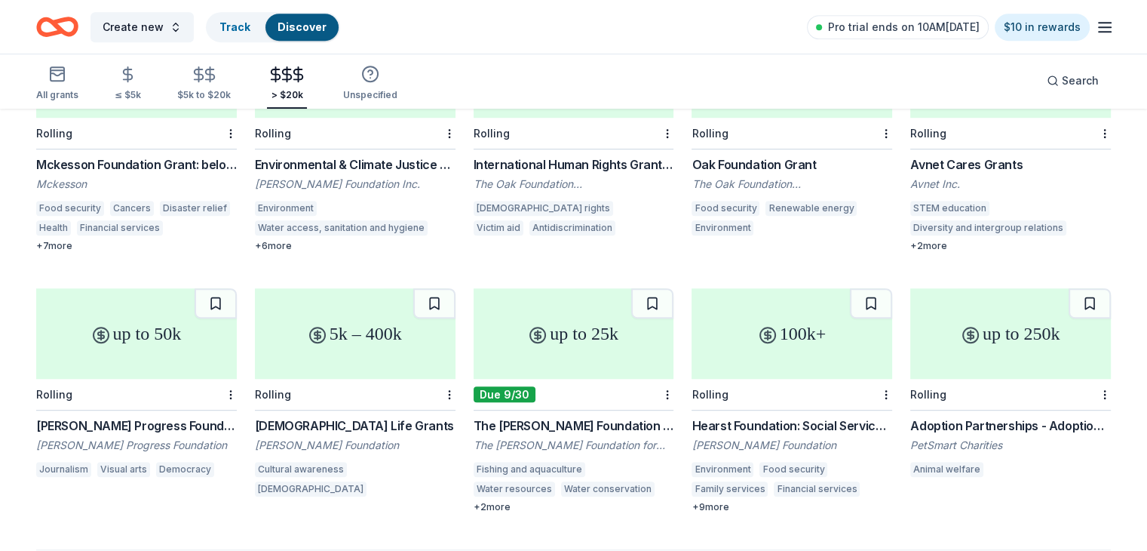
click at [289, 247] on div "+ 6 more" at bounding box center [355, 246] width 201 height 12
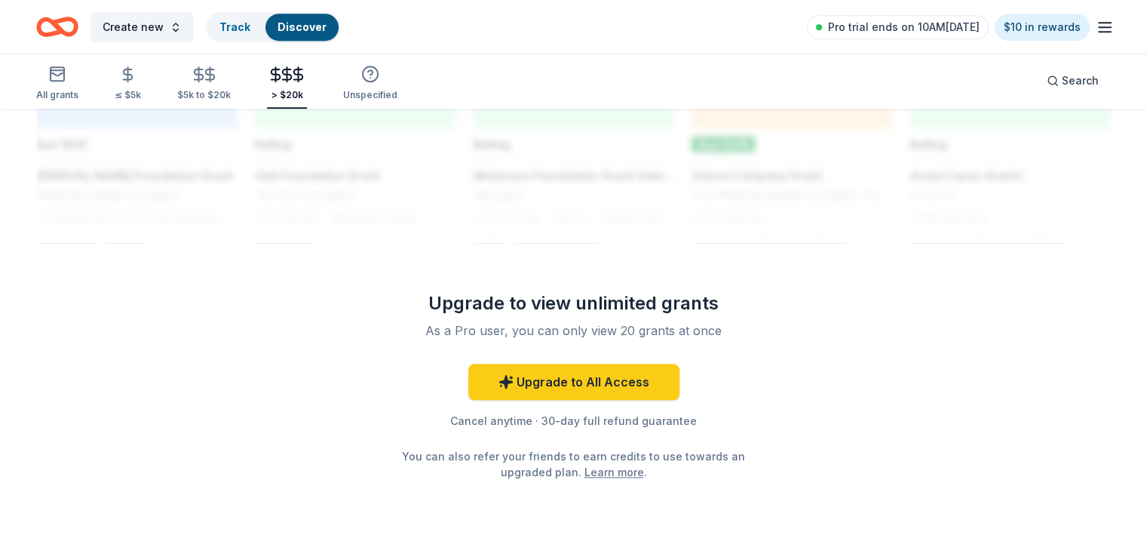
scroll to position [1278, 0]
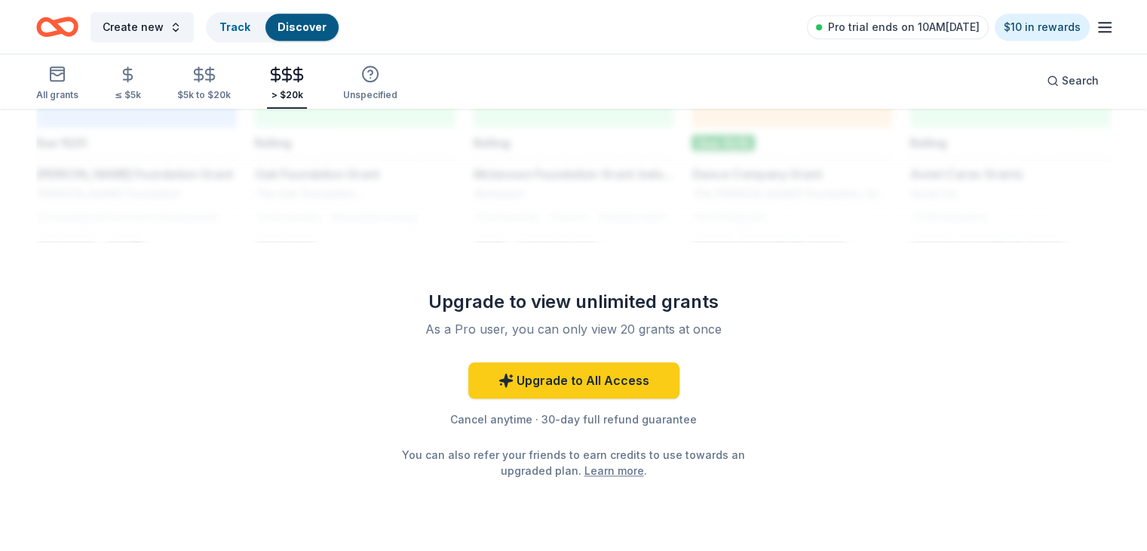
drag, startPoint x: 337, startPoint y: 283, endPoint x: 700, endPoint y: 260, distance: 363.6
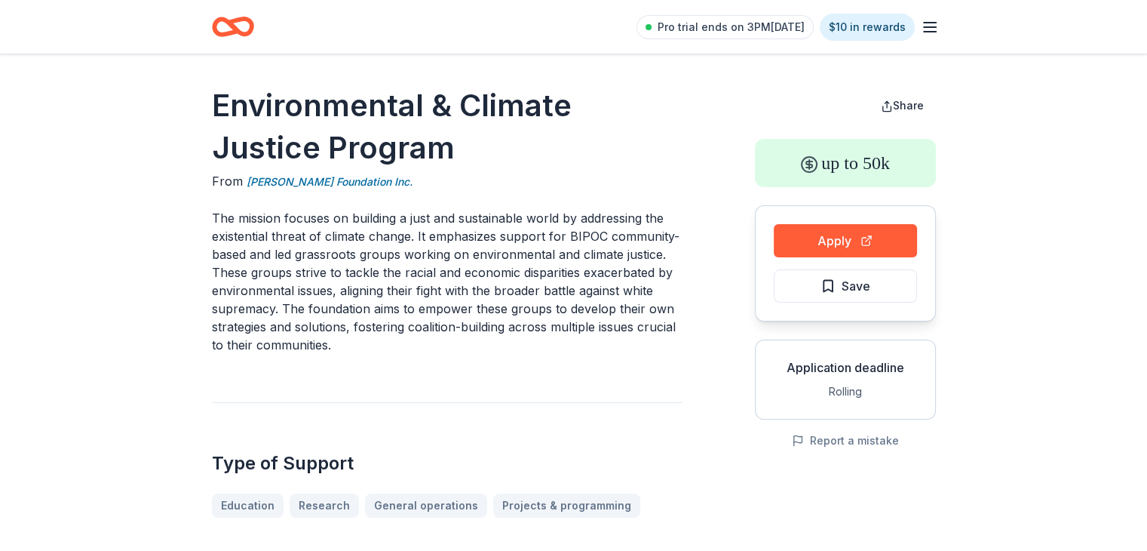
scroll to position [26, 0]
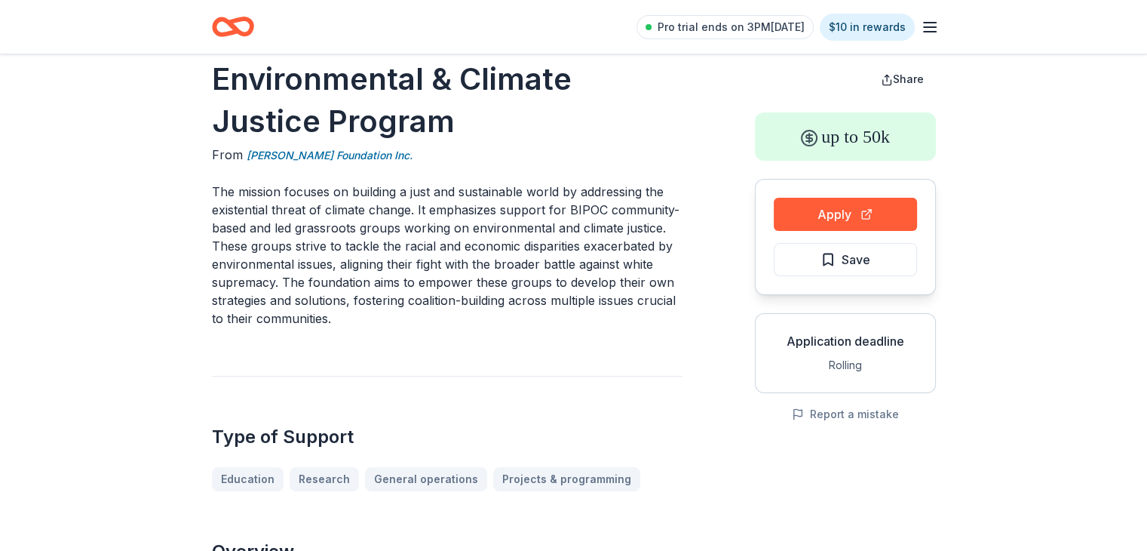
drag, startPoint x: 511, startPoint y: 307, endPoint x: 324, endPoint y: 284, distance: 189.2
click at [324, 284] on p "The mission focuses on building a just and sustainable world by addressing the …" at bounding box center [447, 255] width 471 height 145
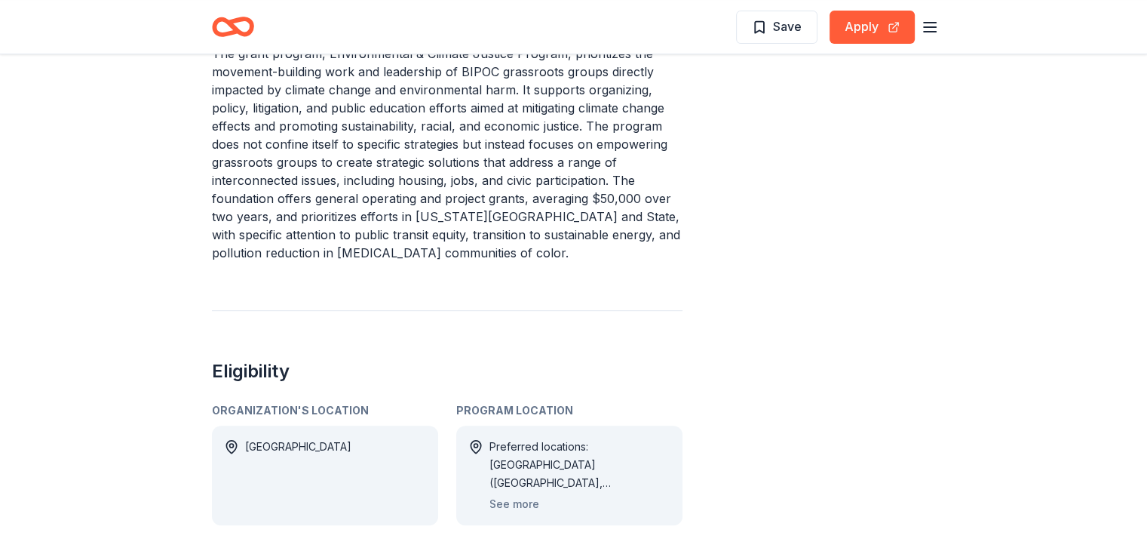
scroll to position [671, 0]
